Goal: Information Seeking & Learning: Find contact information

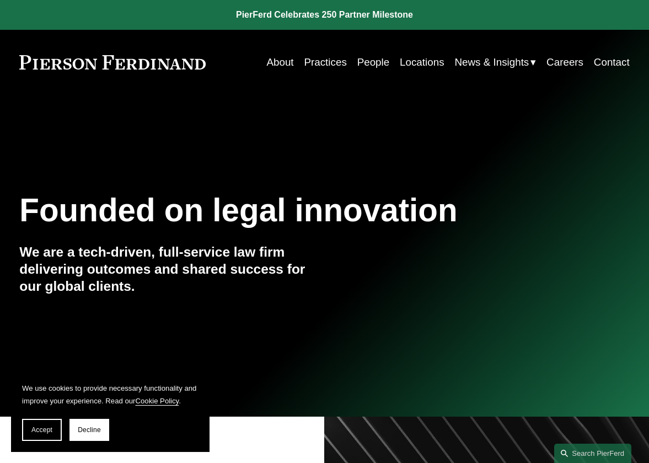
click at [373, 67] on link "People" at bounding box center [373, 62] width 33 height 21
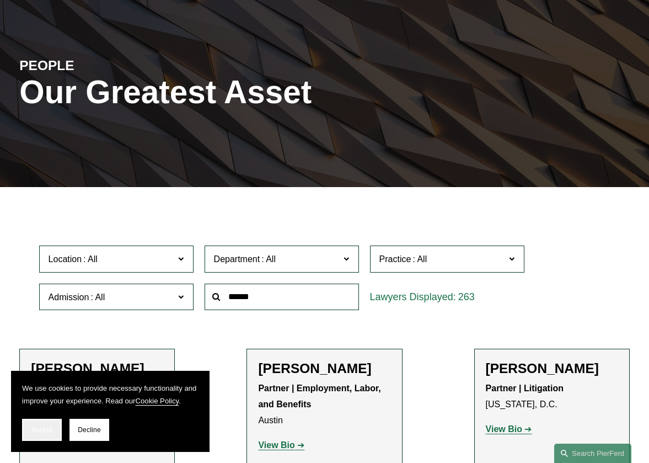
scroll to position [85, 0]
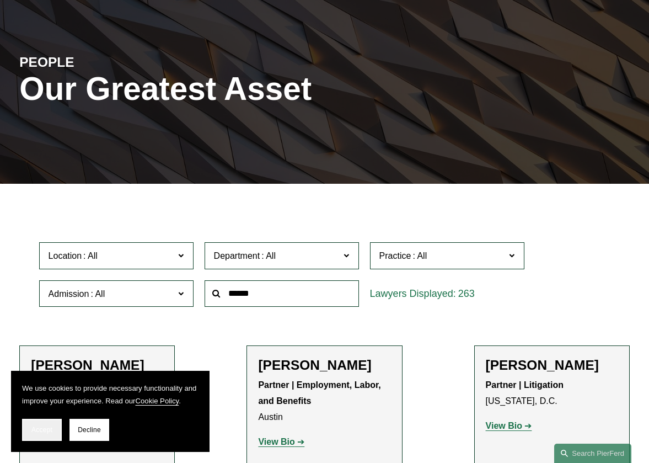
click at [35, 432] on span "Accept" at bounding box center [41, 430] width 21 height 8
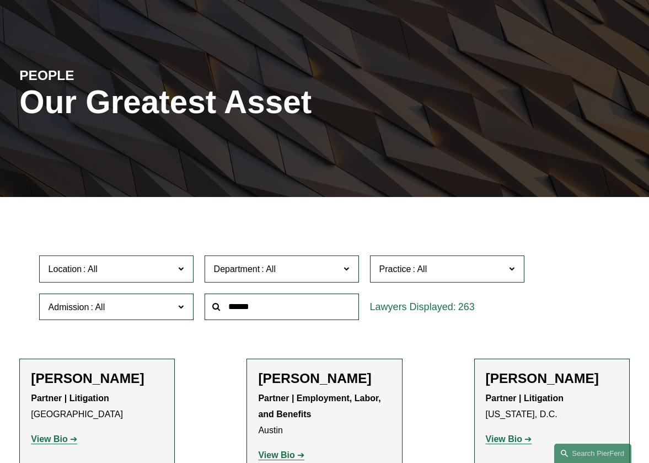
scroll to position [88, 0]
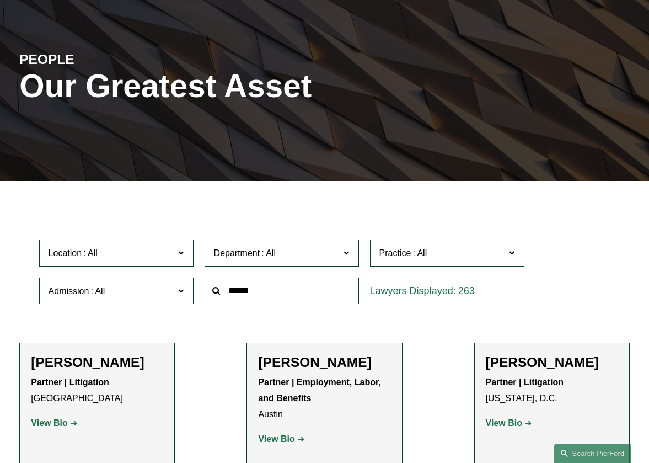
click at [145, 260] on span "Location" at bounding box center [112, 252] width 126 height 15
click at [227, 295] on input "text" at bounding box center [282, 290] width 154 height 27
type input "******"
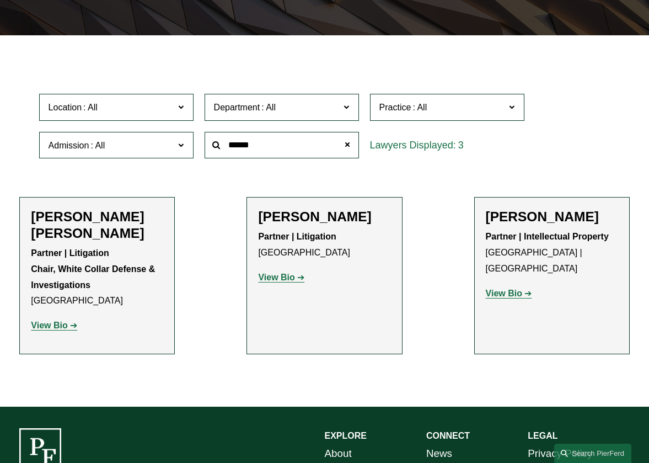
scroll to position [233, 0]
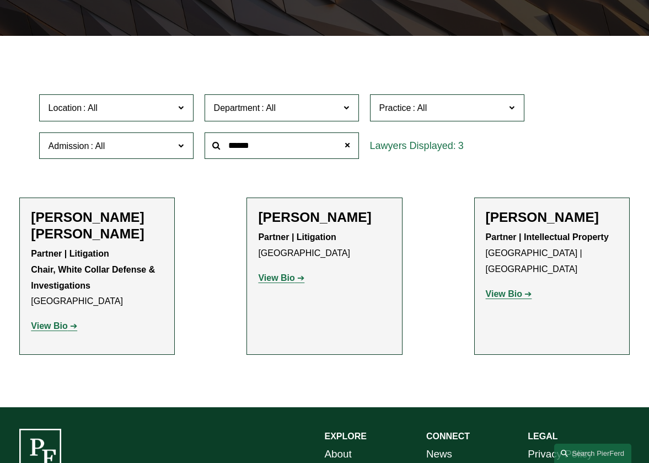
click at [281, 280] on strong "View Bio" at bounding box center [276, 277] width 36 height 9
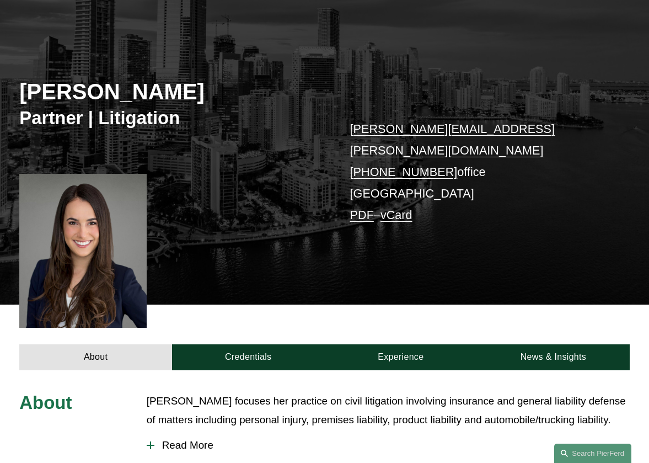
scroll to position [167, 0]
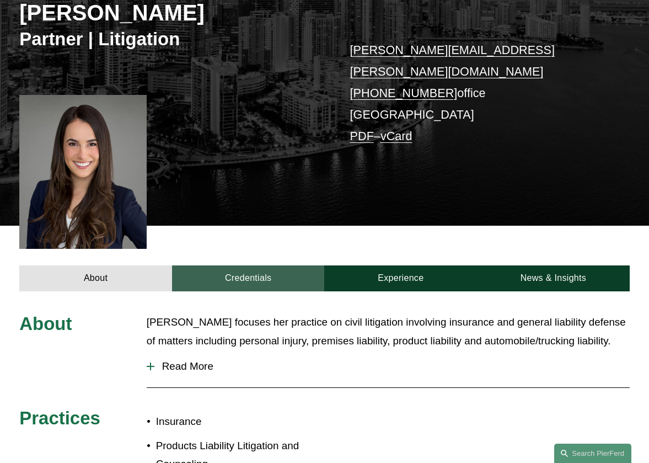
click at [265, 265] on link "Credentials" at bounding box center [248, 278] width 153 height 26
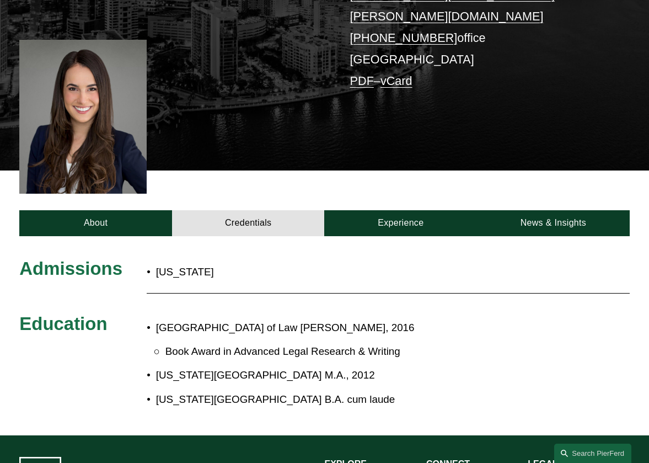
scroll to position [227, 0]
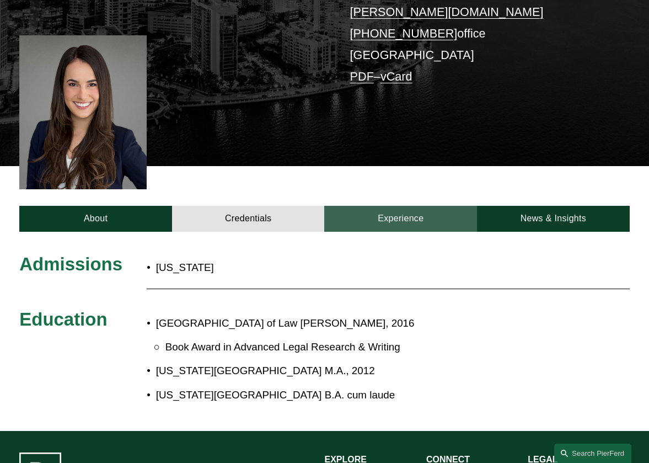
click at [399, 206] on link "Experience" at bounding box center [400, 219] width 153 height 26
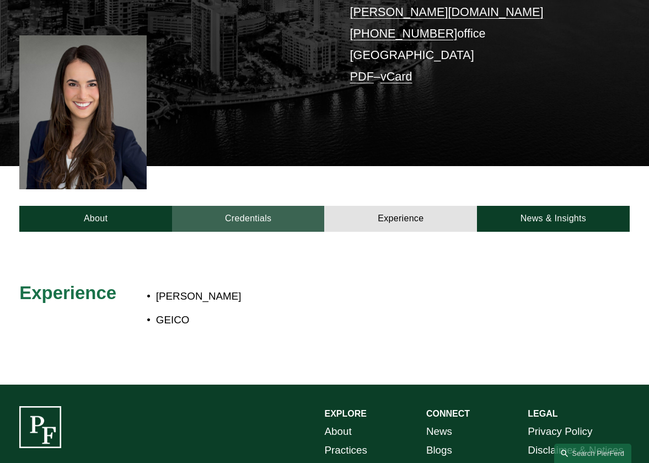
click at [264, 206] on link "Credentials" at bounding box center [248, 219] width 153 height 26
